Goal: Navigation & Orientation: Find specific page/section

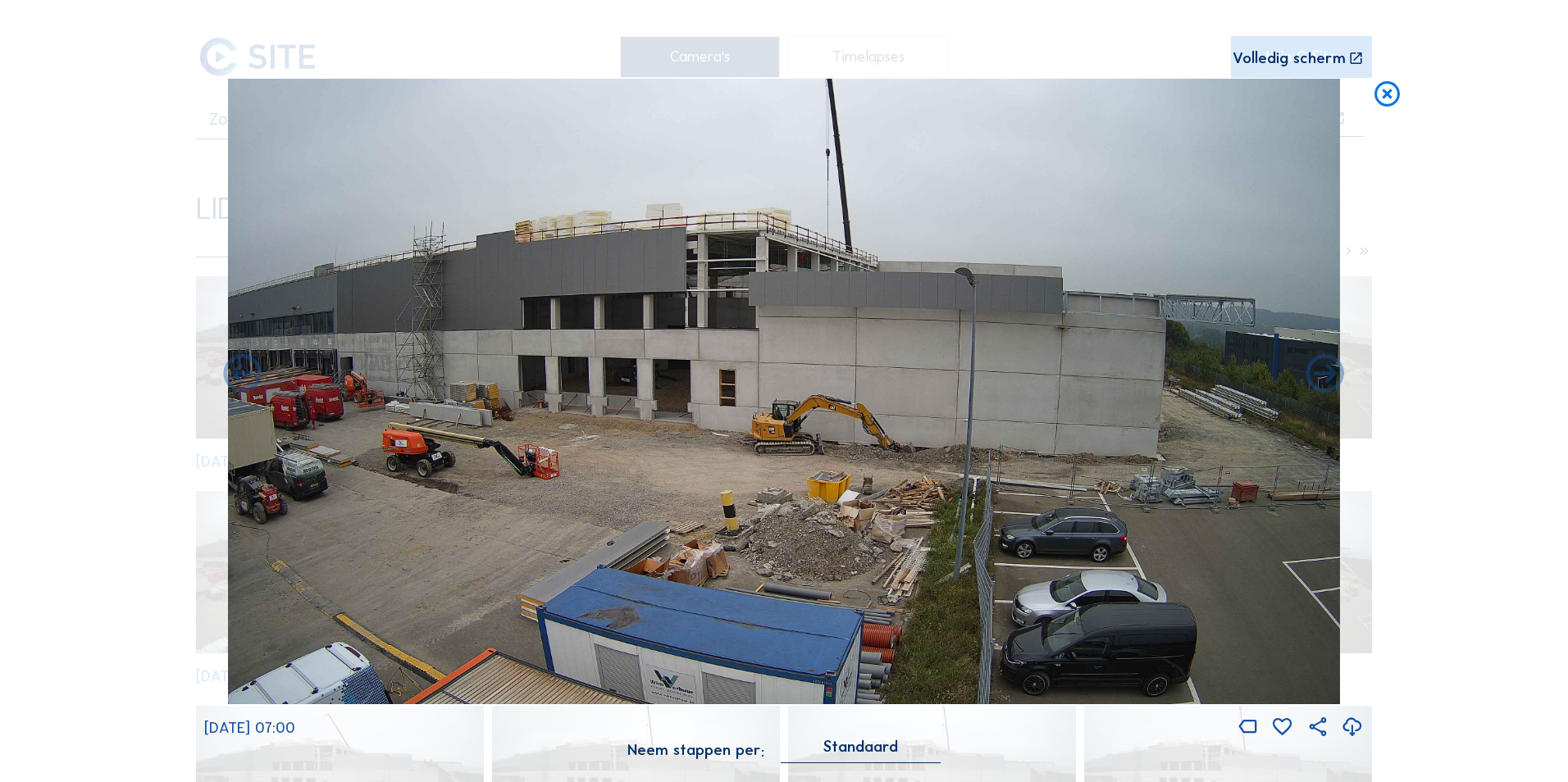
click at [1382, 98] on icon at bounding box center [1387, 95] width 31 height 32
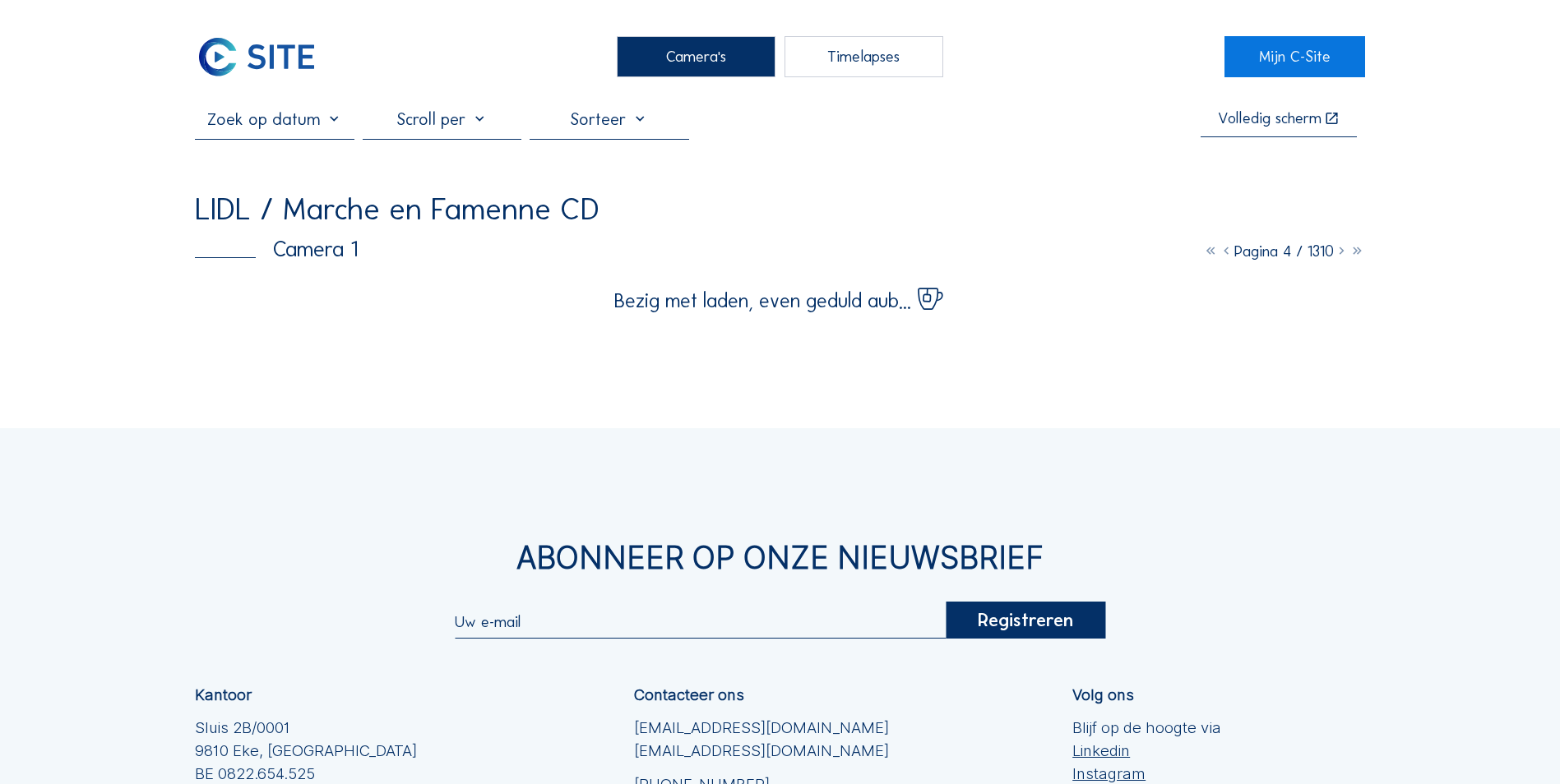
click at [345, 354] on div "Camera's Timelapses Mijn C-Site Volledig [PERSON_NAME] LIDL / Marche en Famenne…" at bounding box center [780, 524] width 1560 height 1048
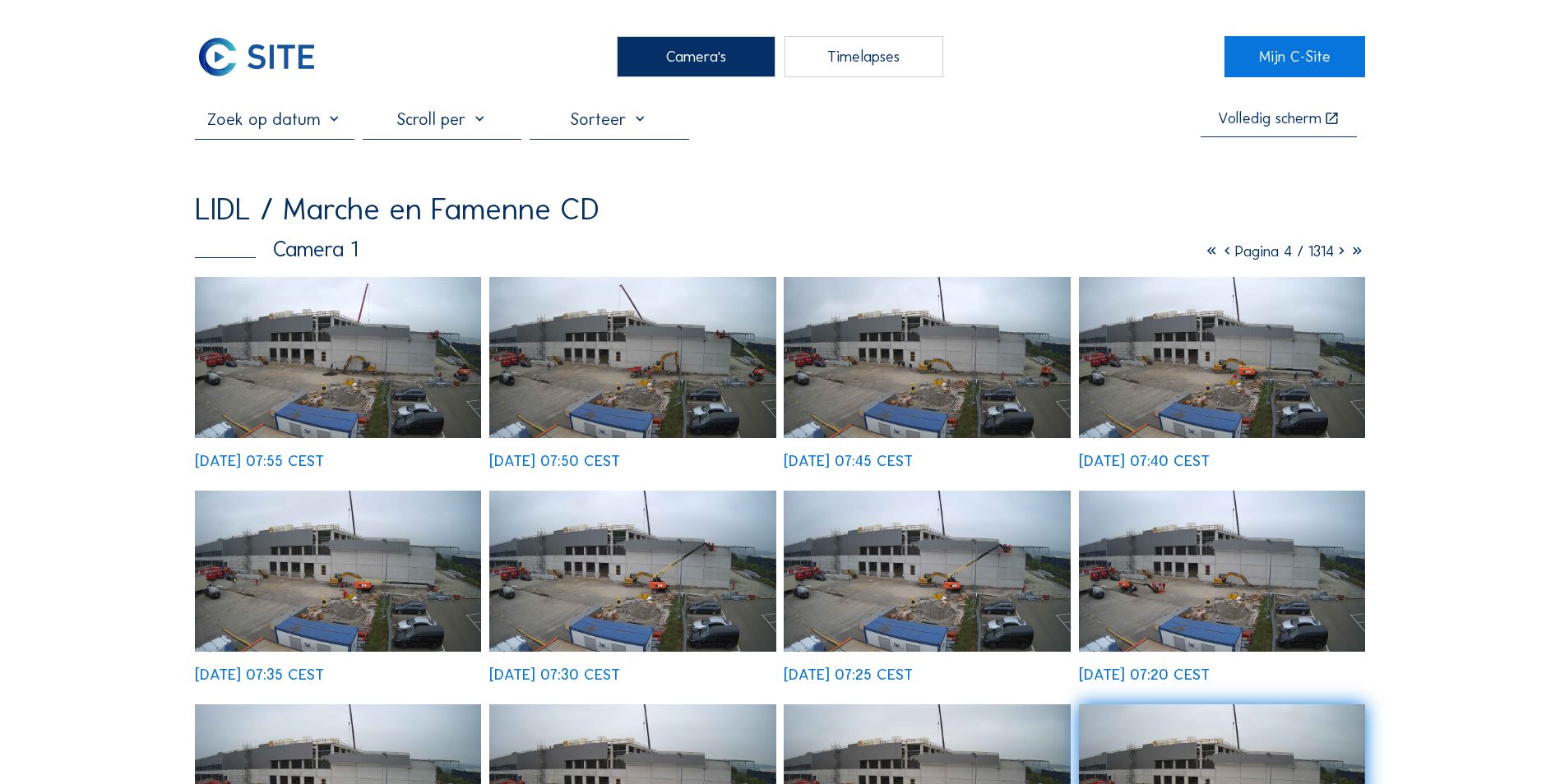
click at [346, 341] on img at bounding box center [337, 357] width 286 height 161
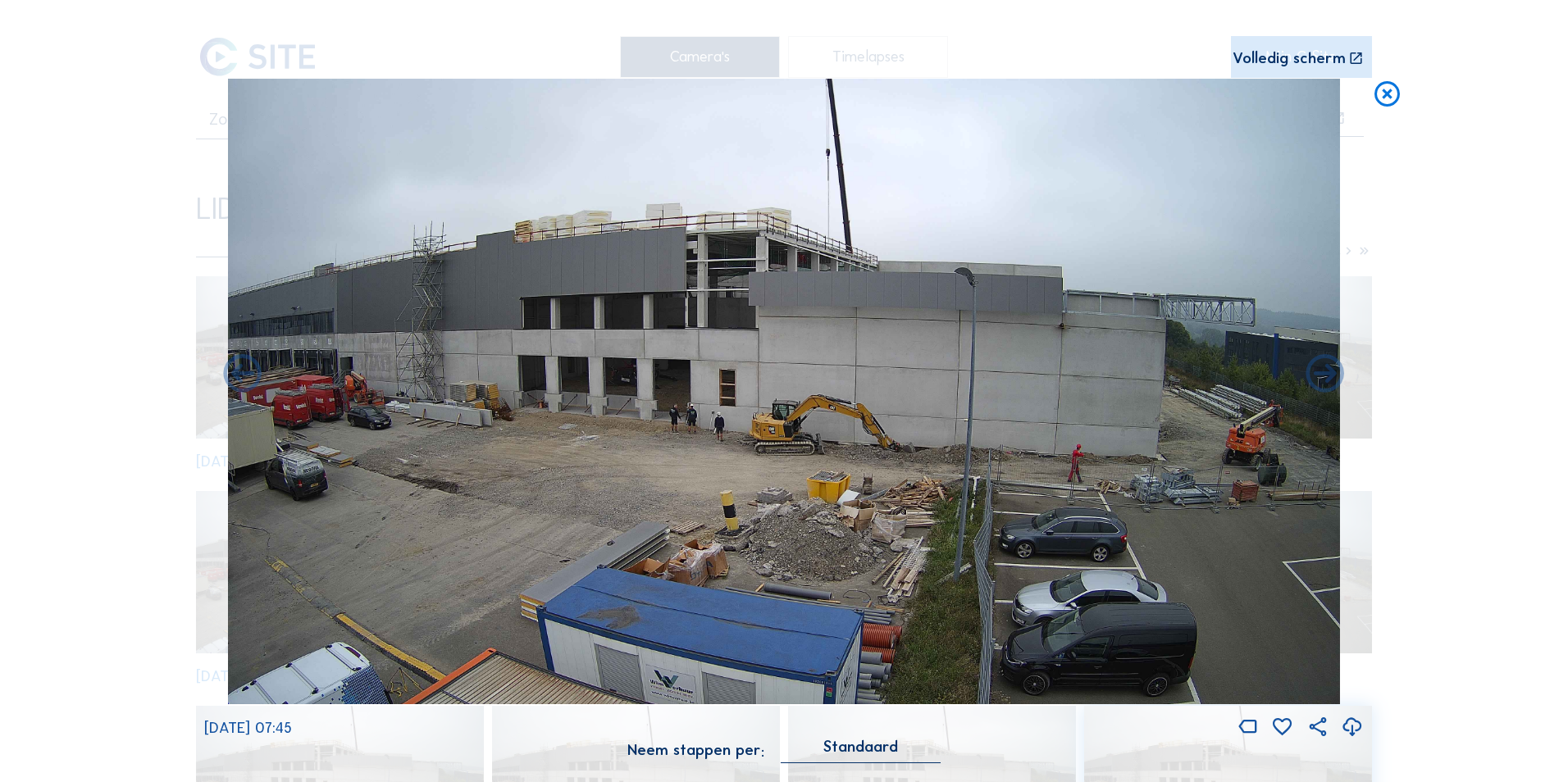
click at [1390, 95] on icon at bounding box center [1387, 95] width 31 height 32
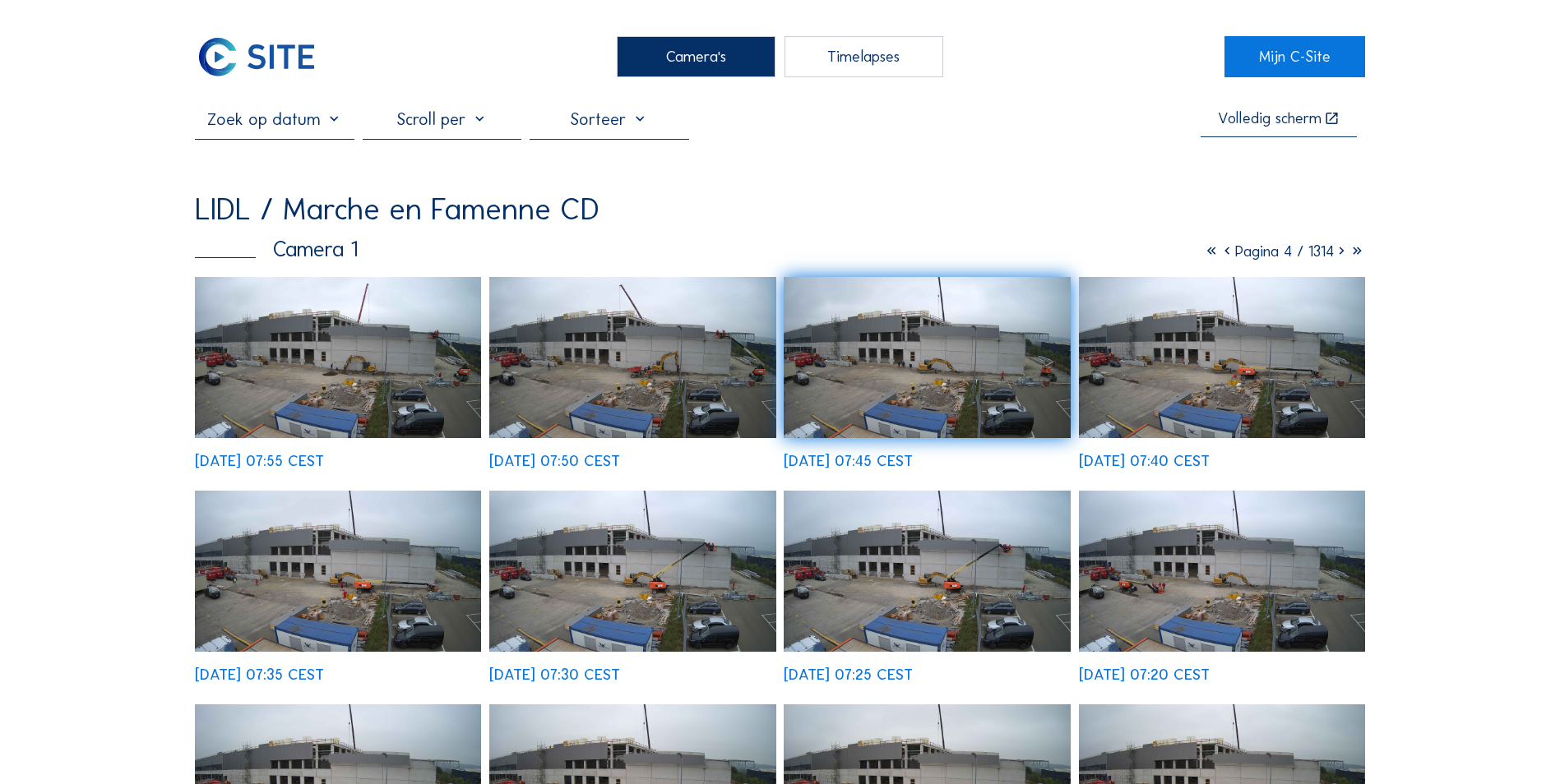
click at [875, 56] on div "Timelapses" at bounding box center [863, 57] width 158 height 41
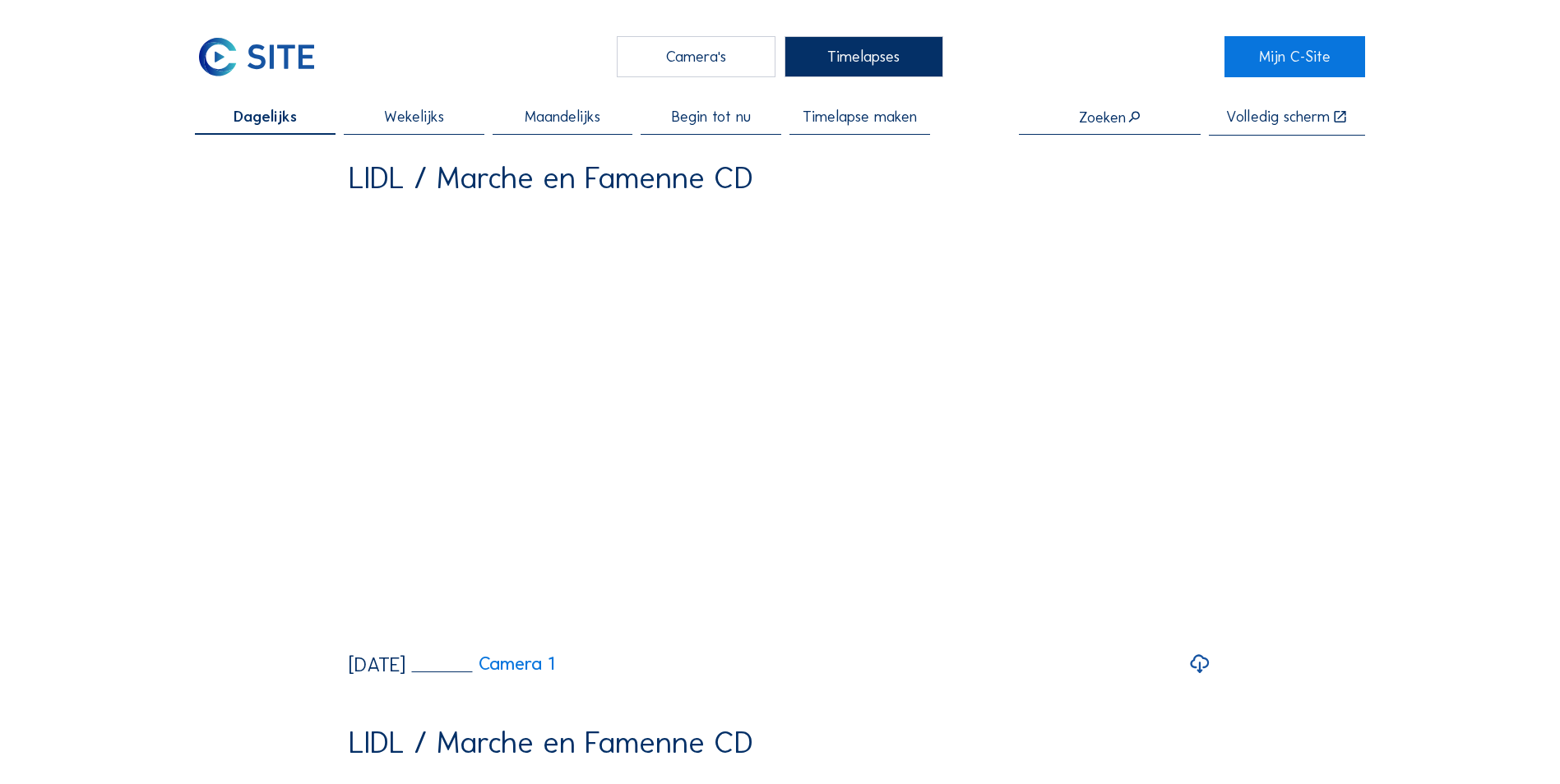
click at [702, 63] on div "Camera's" at bounding box center [696, 57] width 158 height 41
